Goal: Navigation & Orientation: Find specific page/section

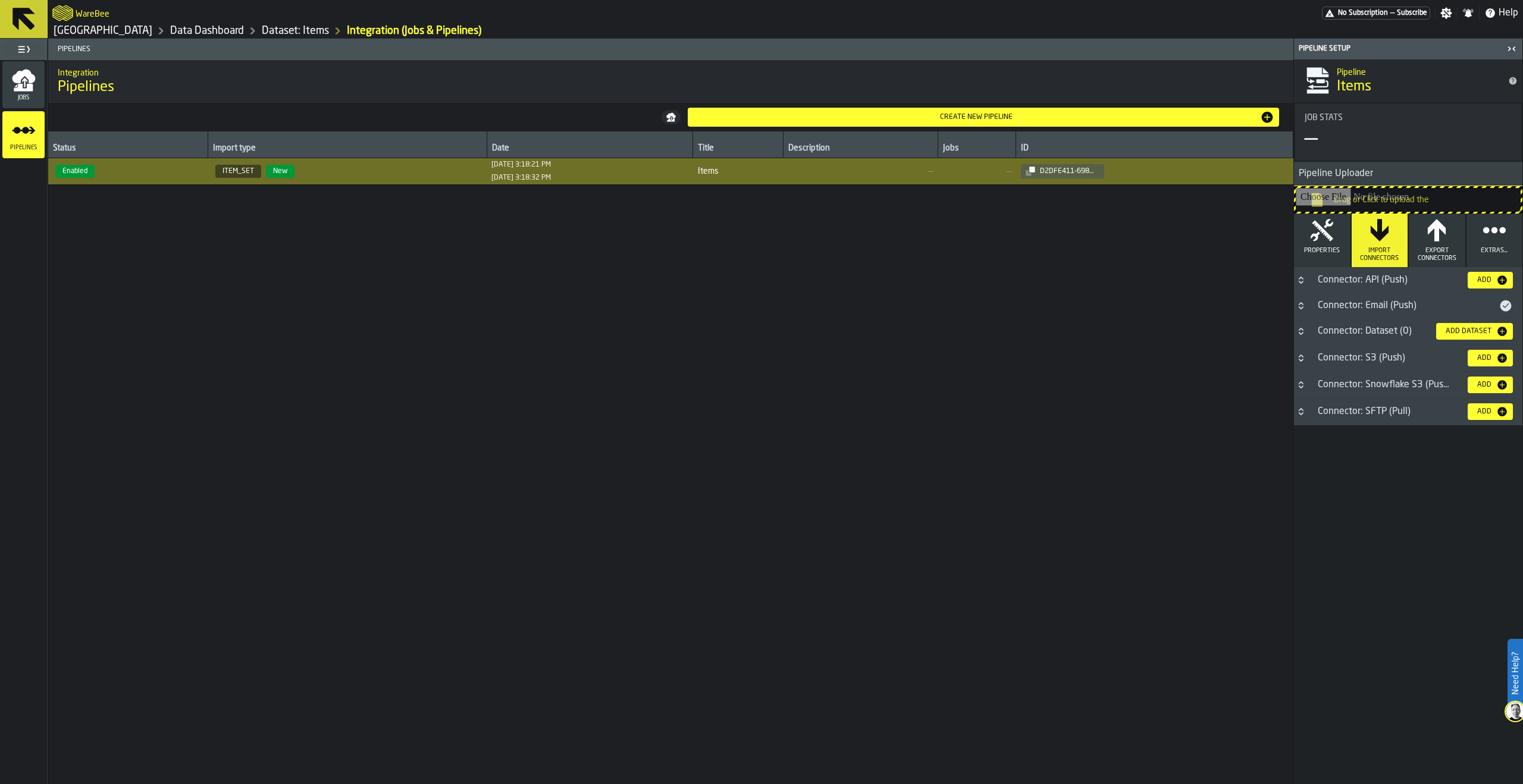
click at [221, 31] on link "Data Dashboard" at bounding box center [206, 30] width 74 height 13
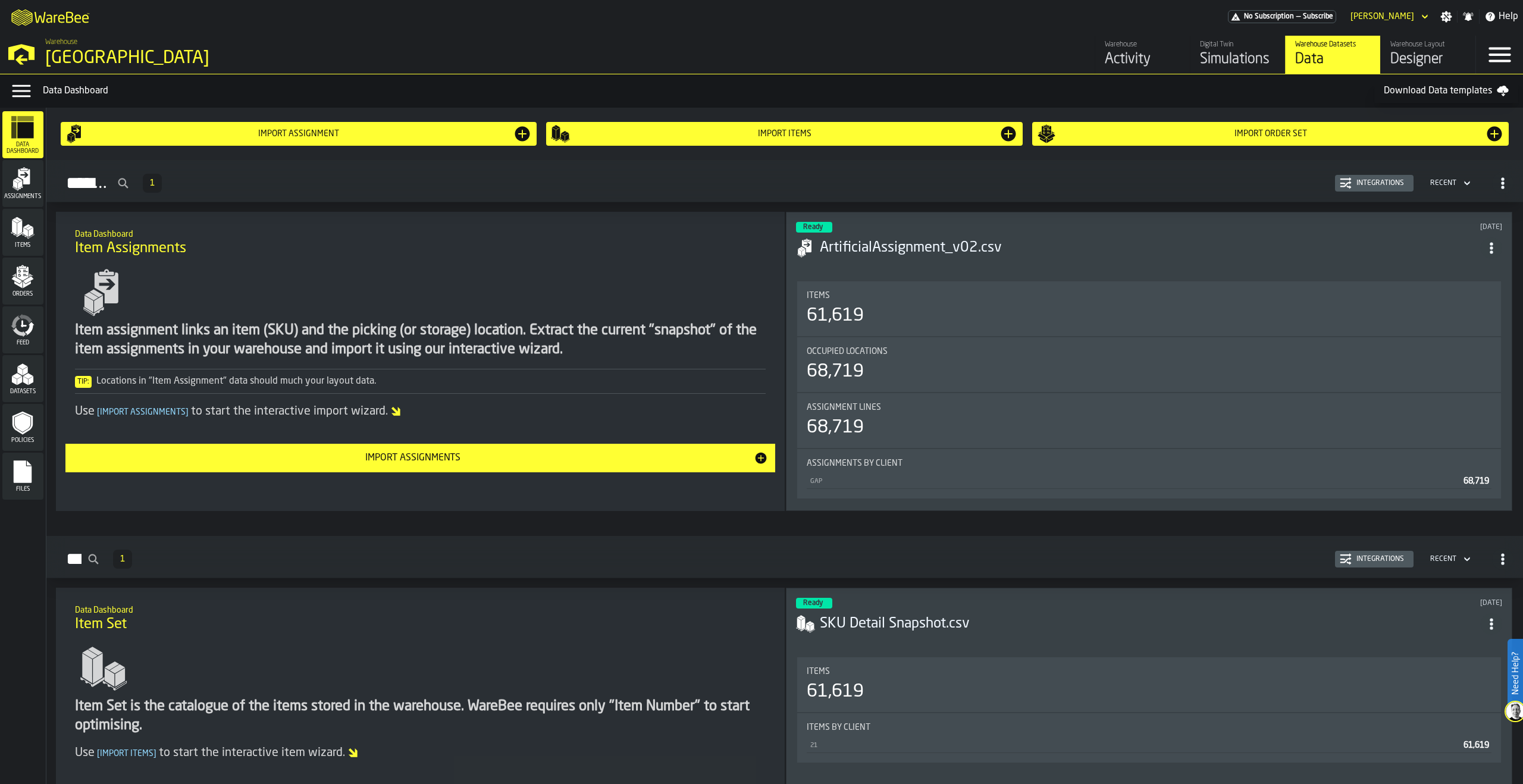
click at [1144, 65] on div "Activity" at bounding box center [1142, 59] width 75 height 19
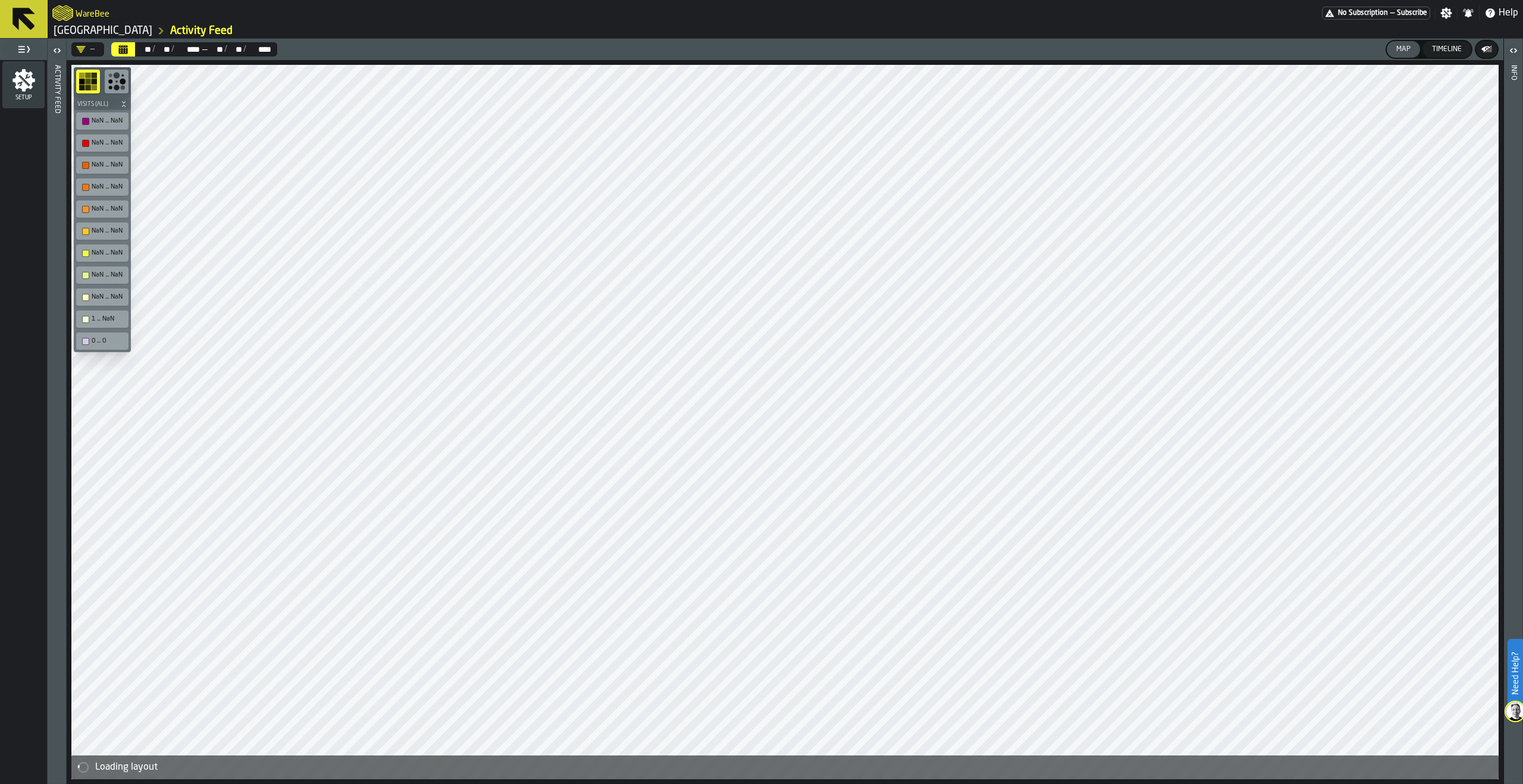
click at [126, 27] on link "[GEOGRAPHIC_DATA]" at bounding box center [102, 30] width 99 height 13
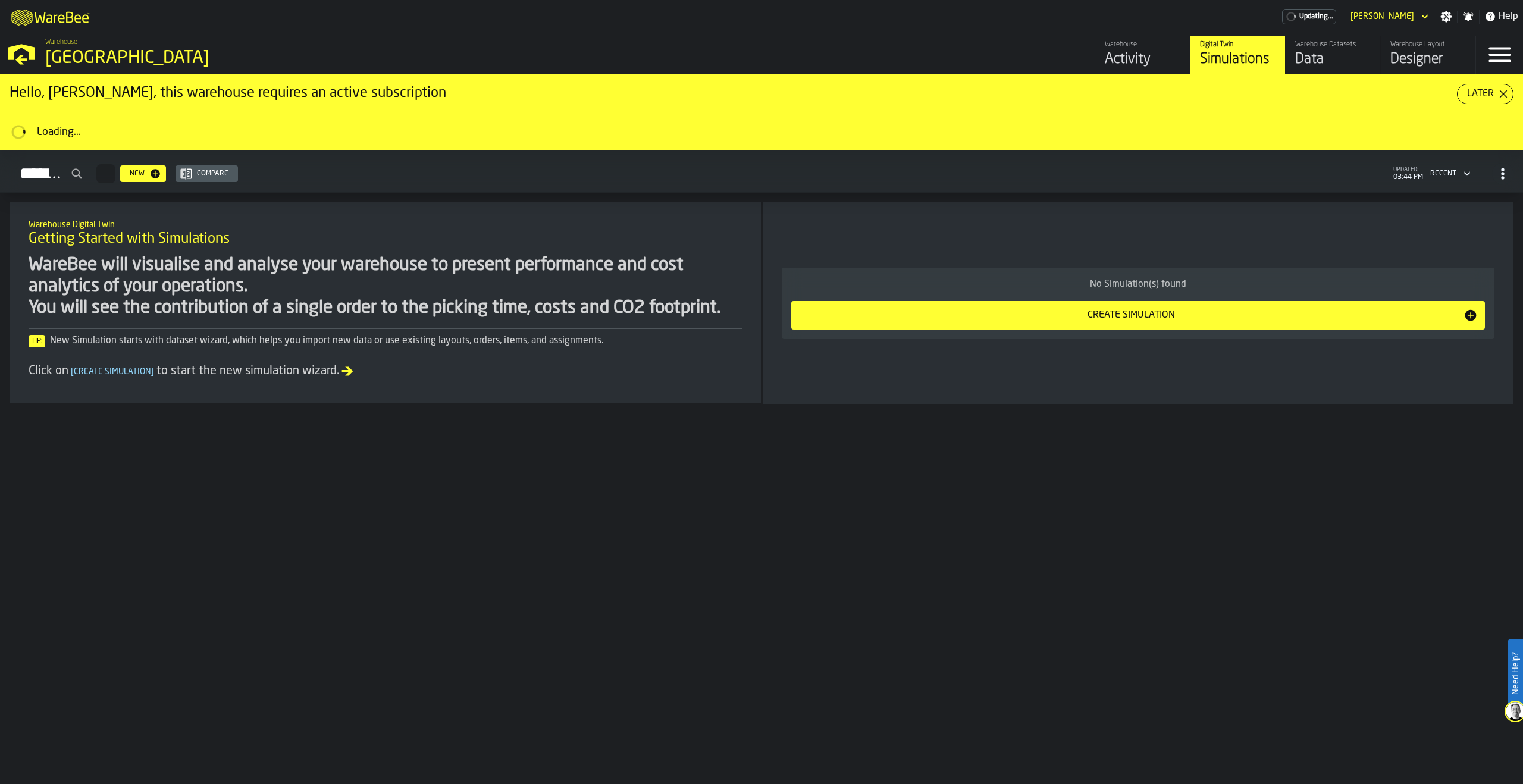
click at [1331, 54] on div "Data" at bounding box center [1333, 59] width 75 height 19
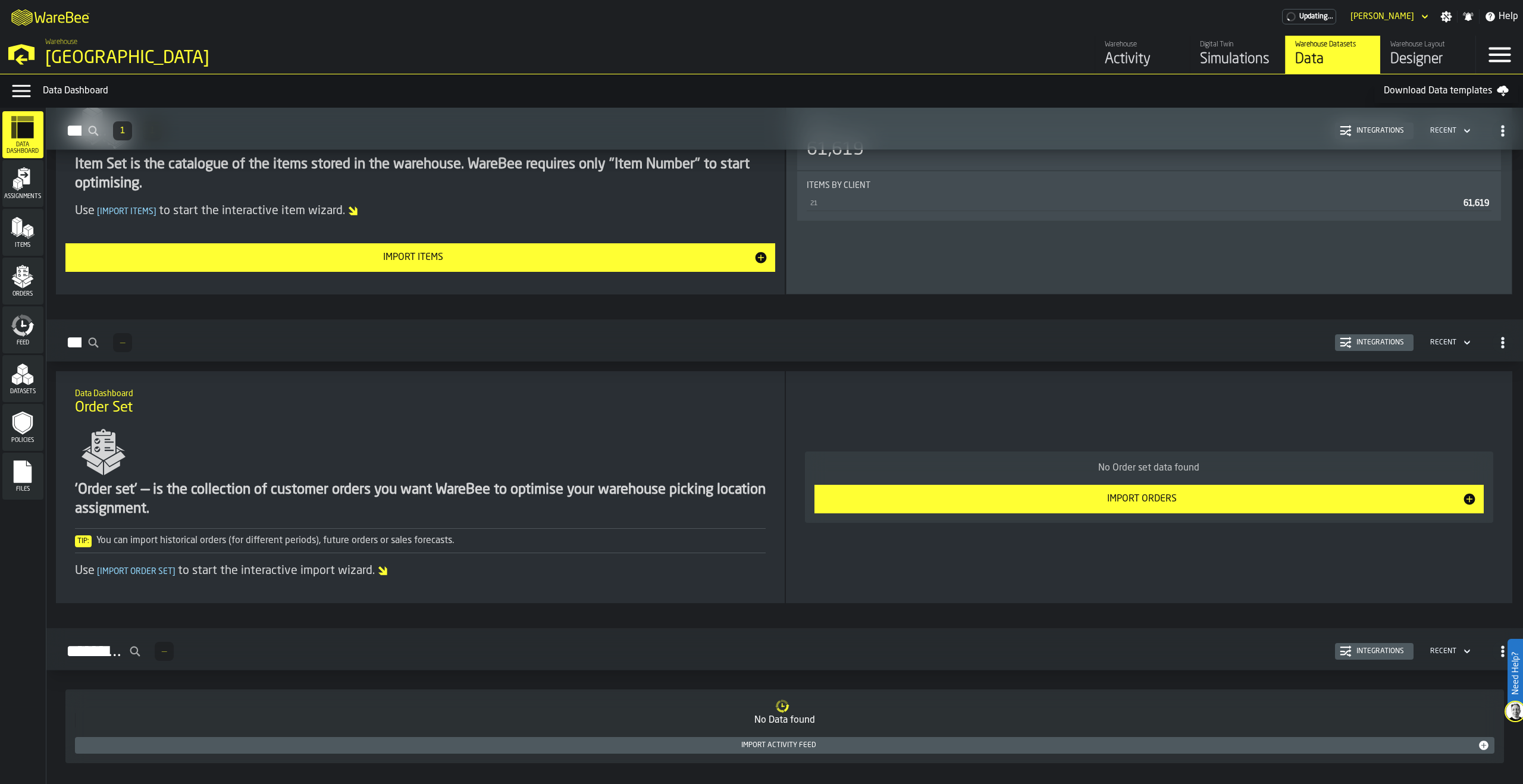
scroll to position [583, 0]
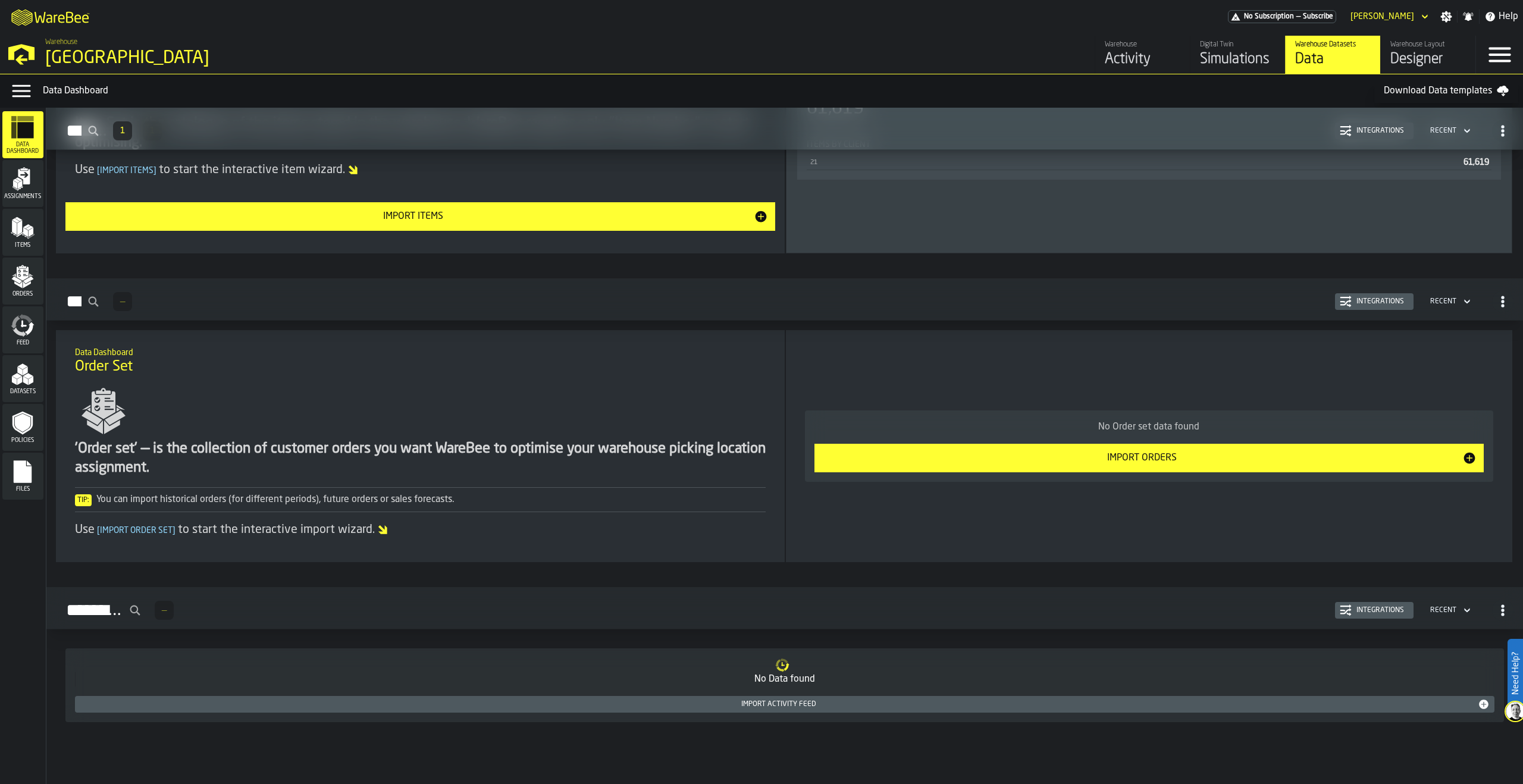
click at [19, 332] on icon "menu Feed" at bounding box center [19, 331] width 14 height 9
